Goal: Navigation & Orientation: Find specific page/section

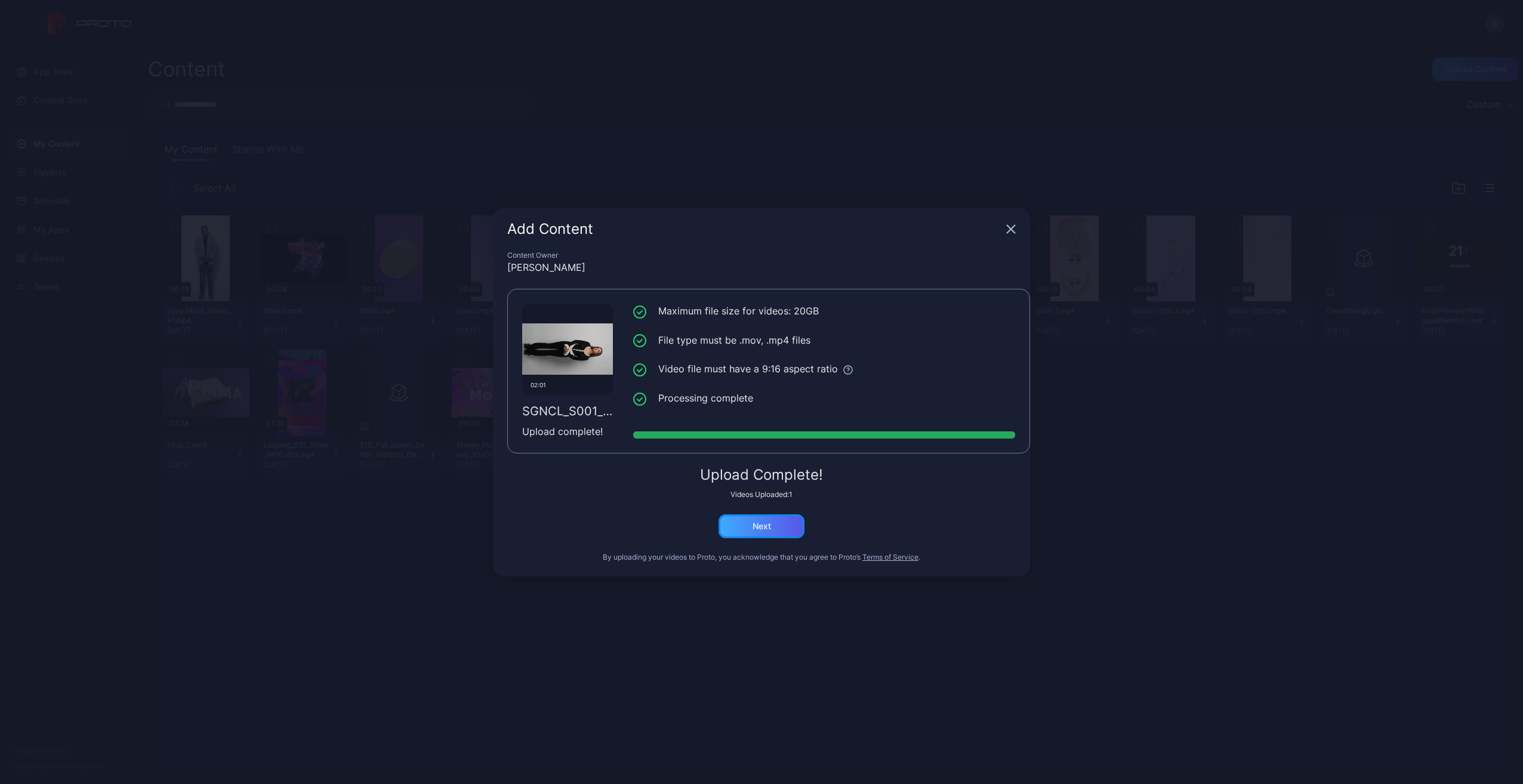
click at [765, 524] on div "Next" at bounding box center [762, 527] width 18 height 10
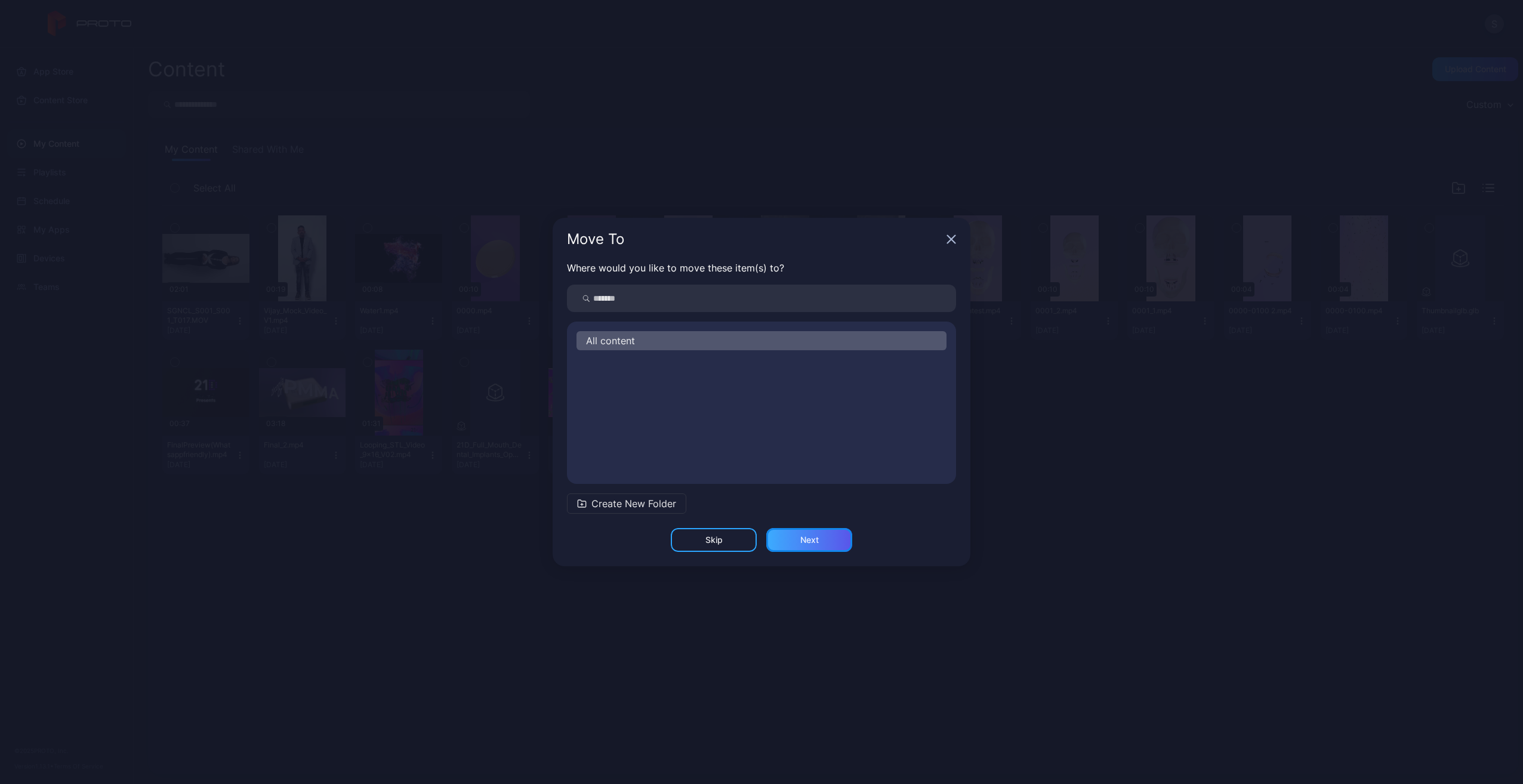
click at [802, 541] on div "Next" at bounding box center [809, 540] width 18 height 10
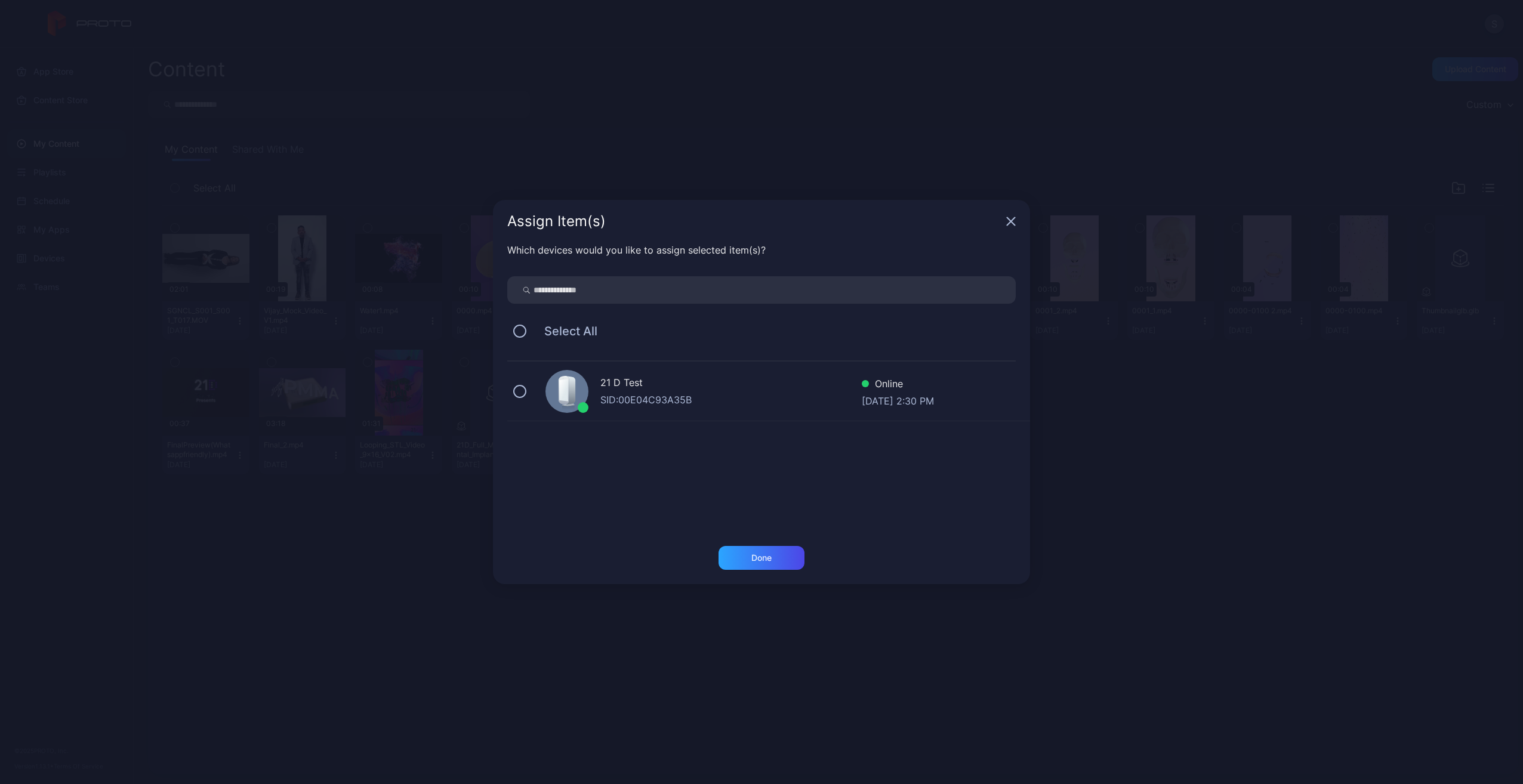
click at [718, 409] on div "21 D Test SID: 00E04C93A35B Online [DATE] 2:30 PM" at bounding box center [768, 391] width 523 height 59
click at [785, 568] on div "Done" at bounding box center [761, 557] width 86 height 24
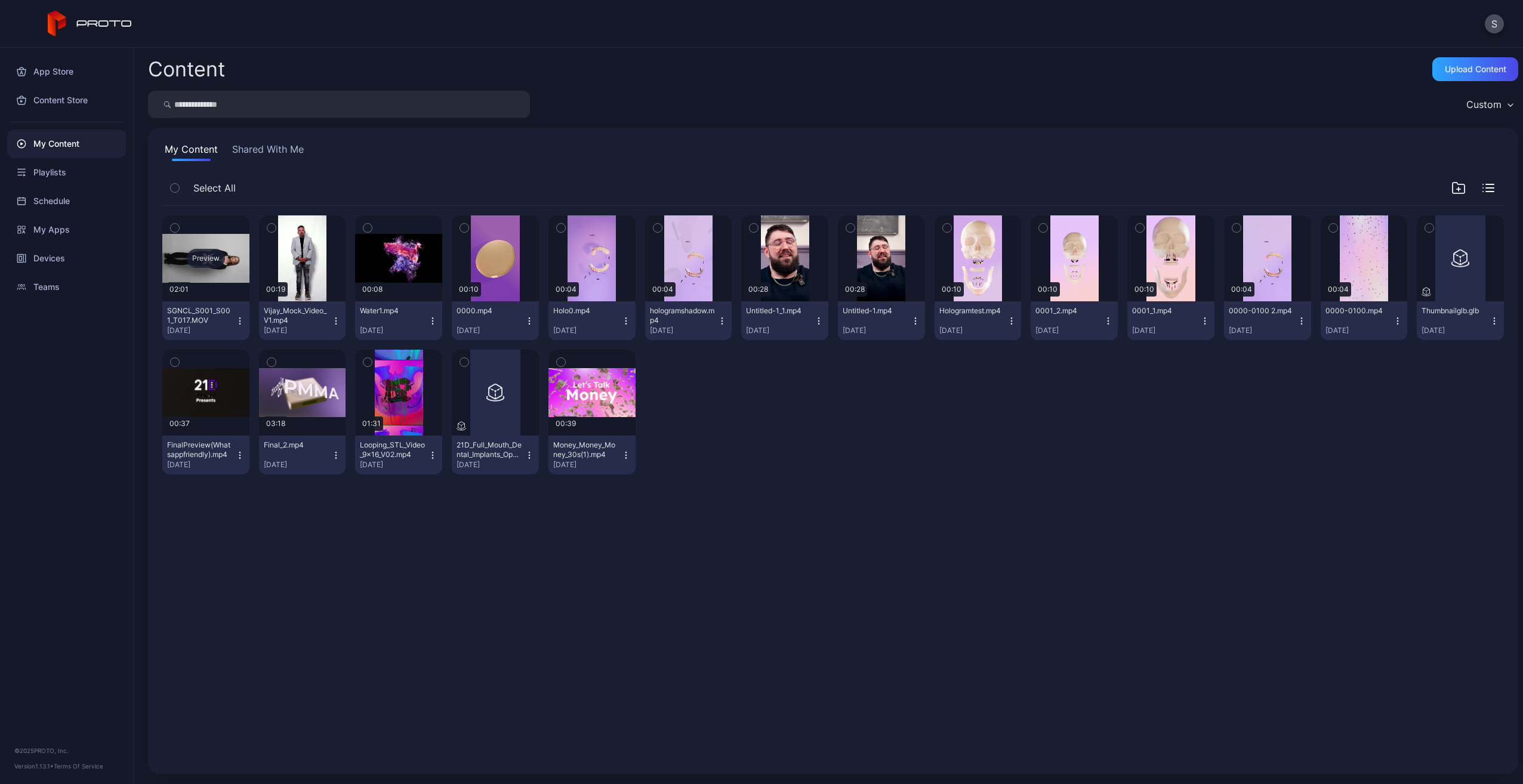
click at [205, 253] on div "Preview" at bounding box center [206, 257] width 38 height 19
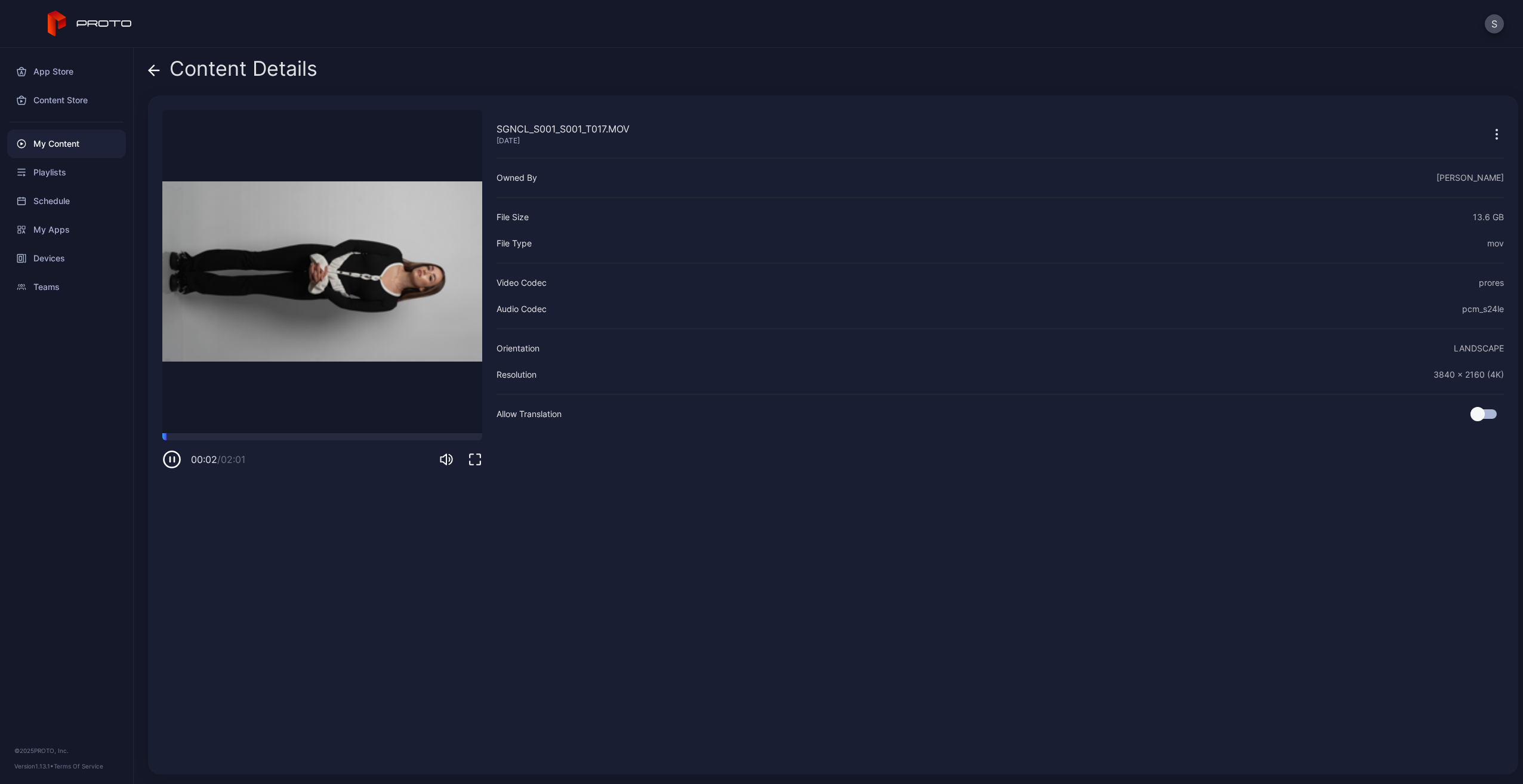
click at [158, 73] on icon at bounding box center [154, 70] width 12 height 12
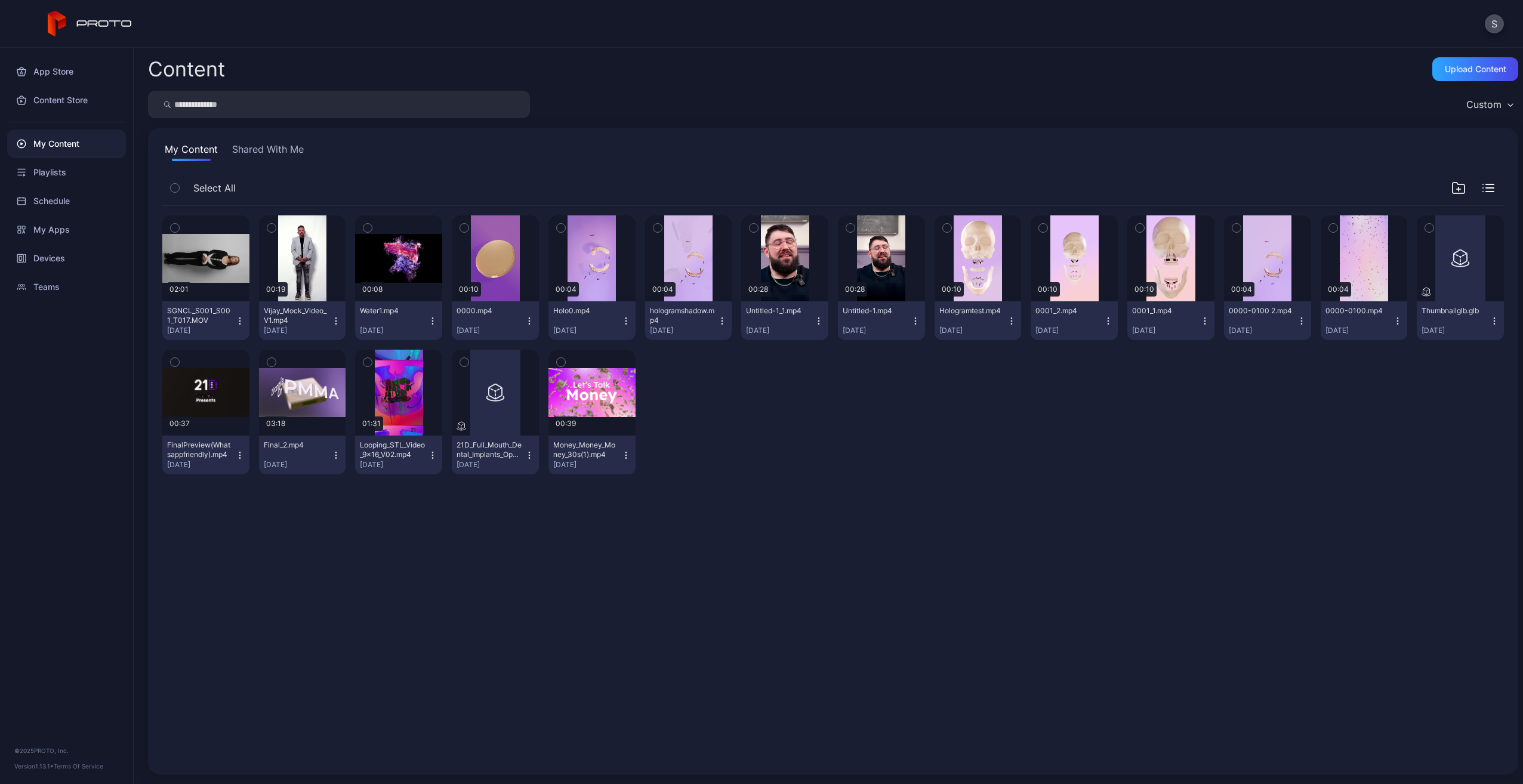
click at [241, 319] on icon "button" at bounding box center [240, 321] width 10 height 10
click at [58, 177] on div "Playlists" at bounding box center [67, 172] width 119 height 29
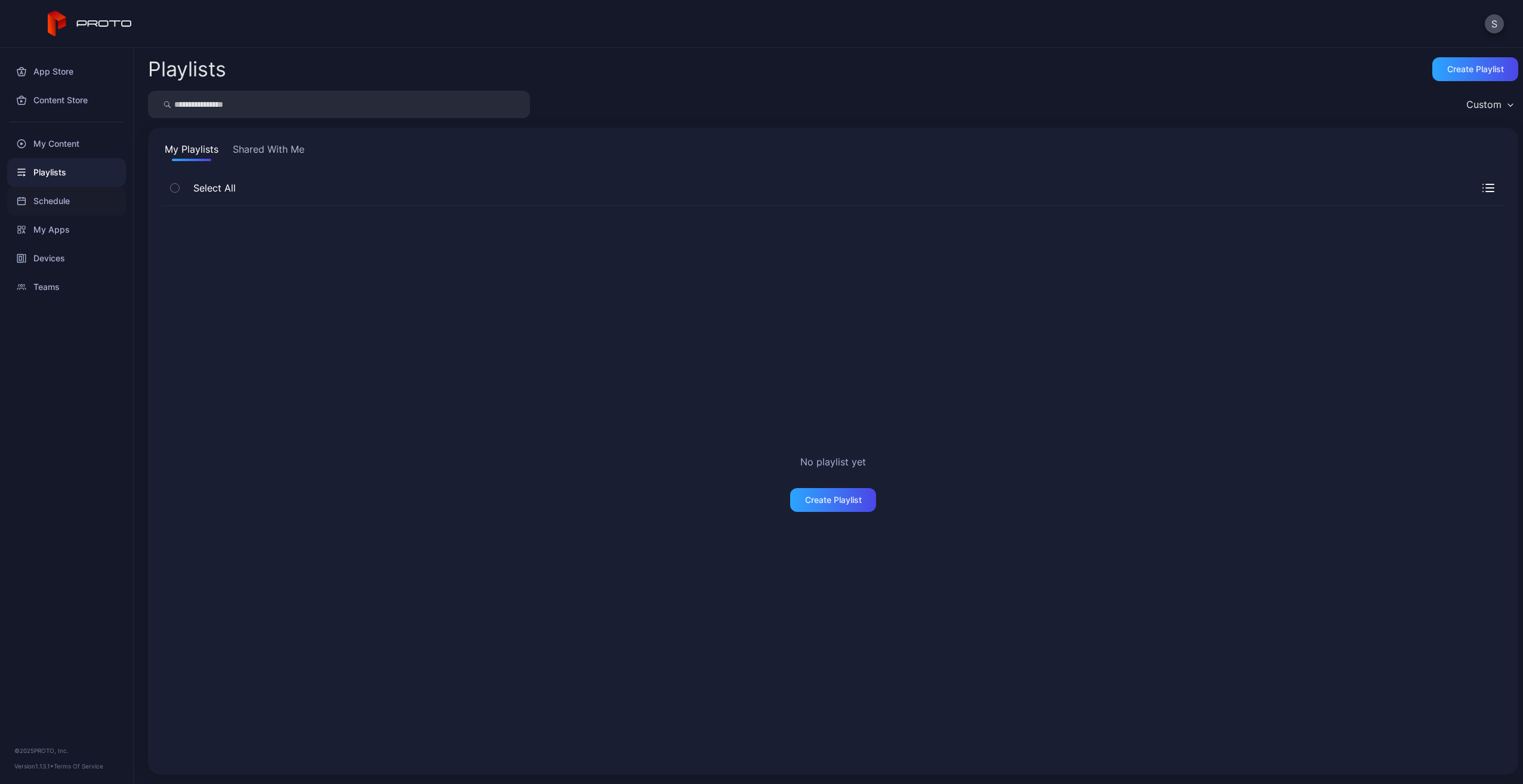
click at [64, 204] on div "Schedule" at bounding box center [67, 201] width 119 height 29
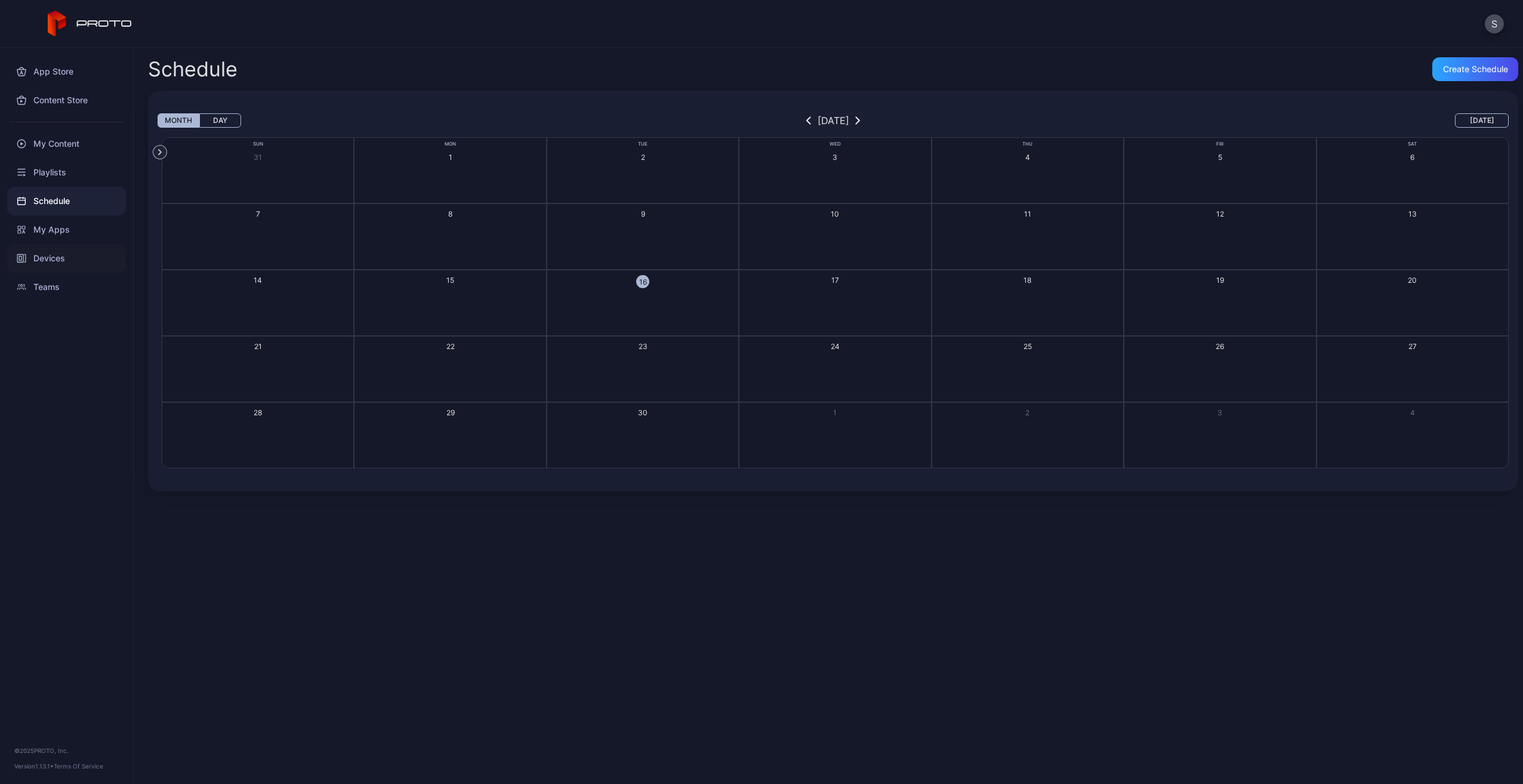
click at [69, 247] on div "Devices" at bounding box center [67, 258] width 119 height 29
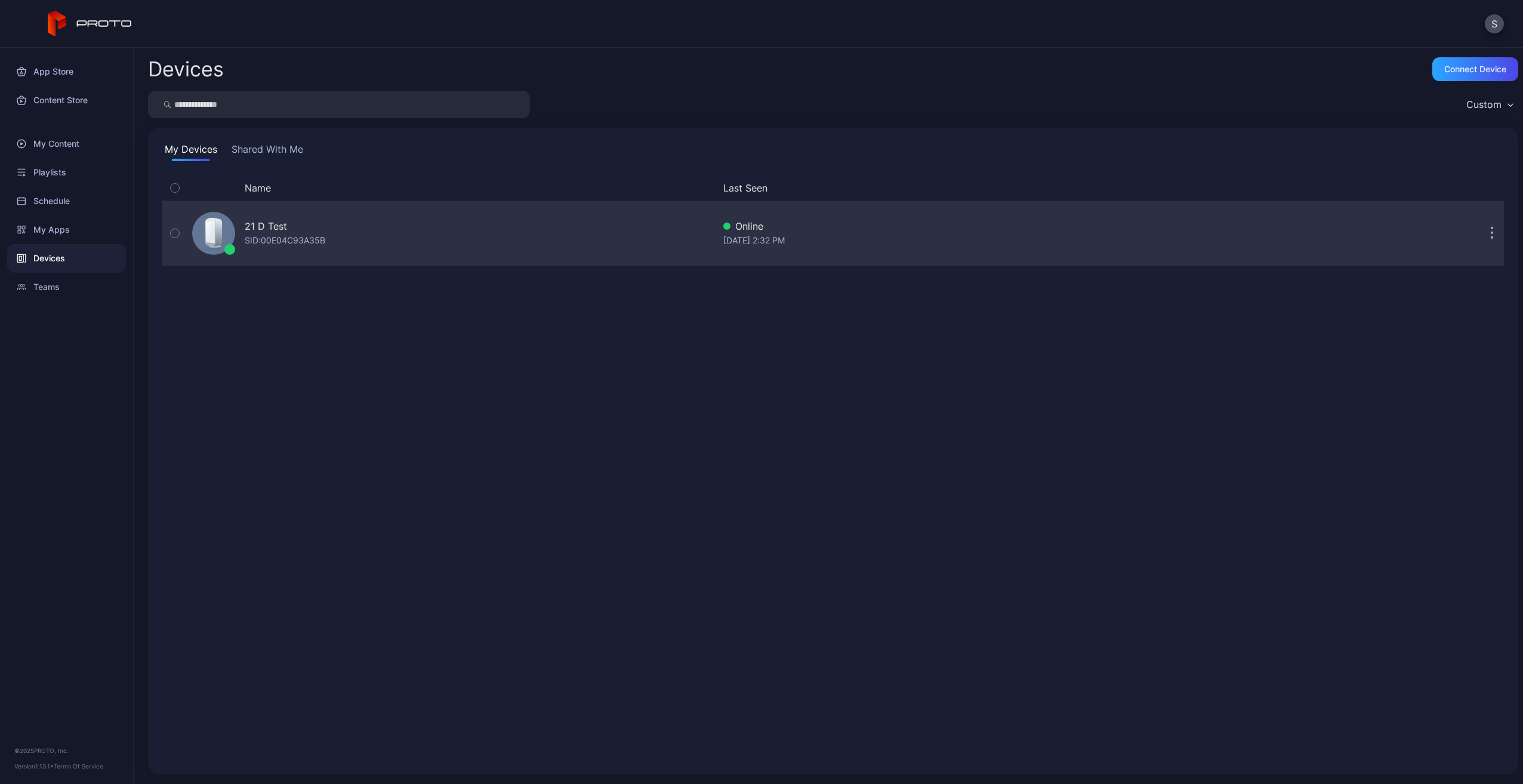
click at [331, 236] on div "21 D Test SID: 00E04C93A35B" at bounding box center [451, 234] width 527 height 59
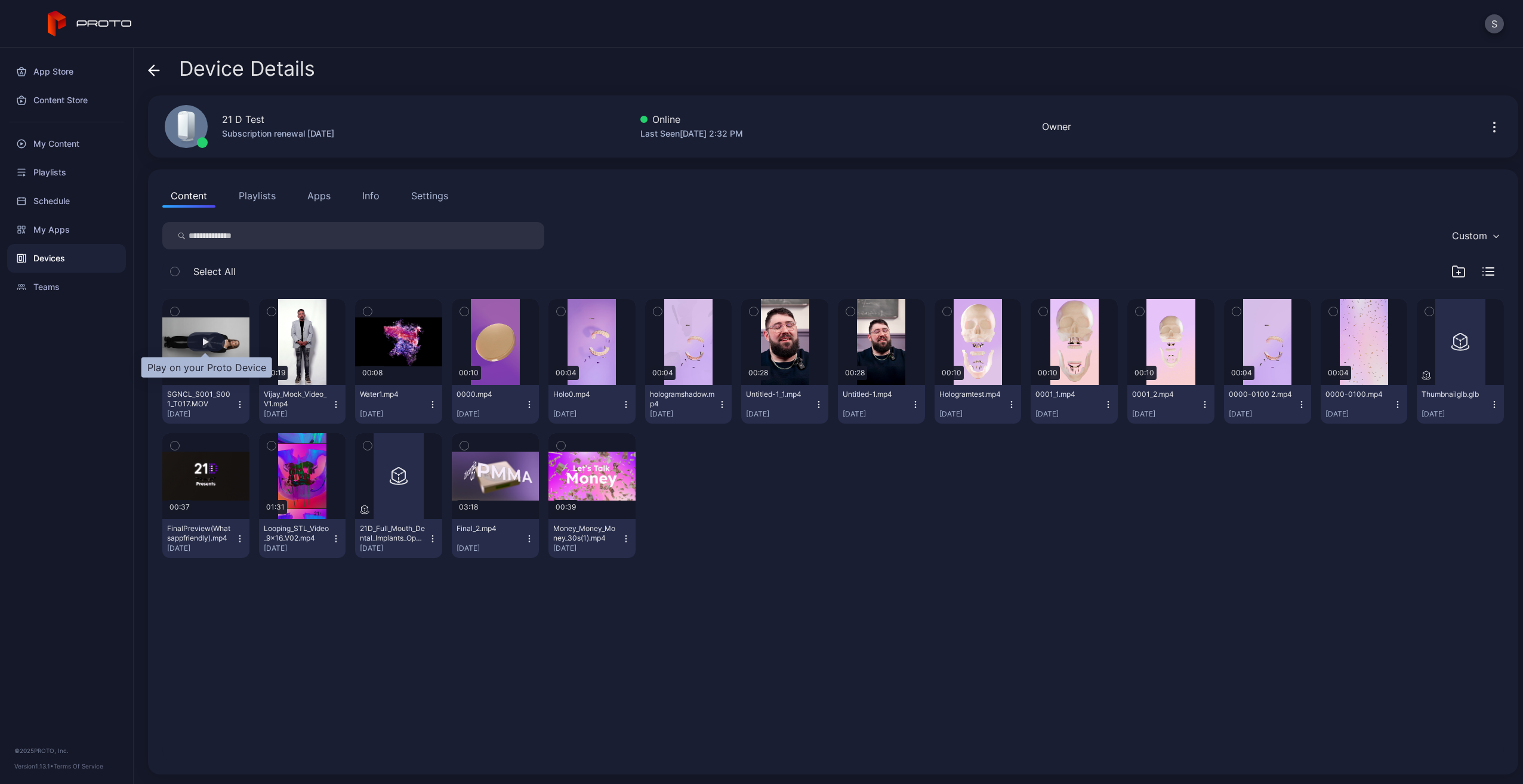
click at [214, 343] on div "button" at bounding box center [206, 342] width 38 height 19
click at [83, 135] on div "My Content" at bounding box center [67, 144] width 119 height 29
